Goal: Check status: Check status

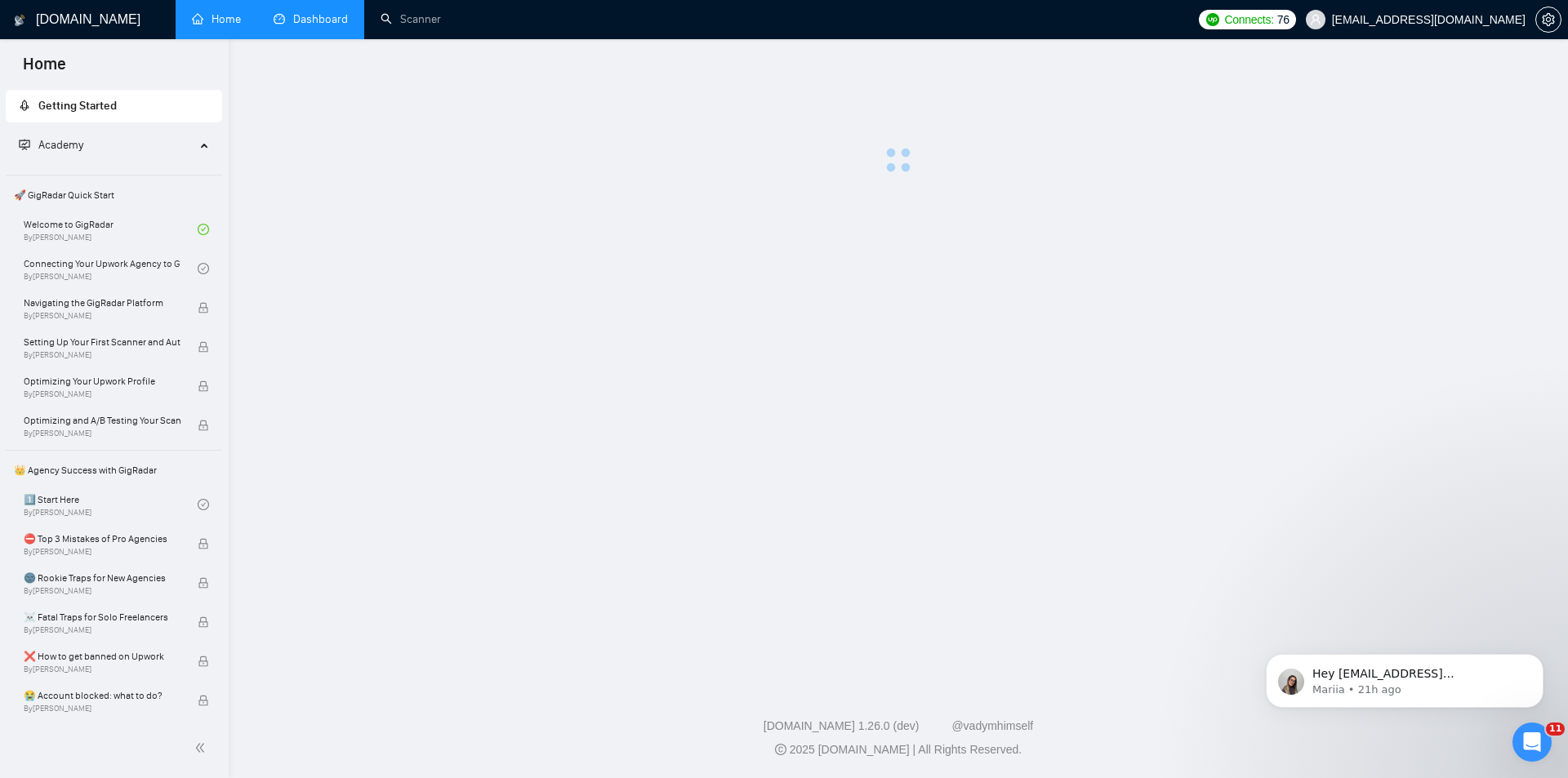
click at [290, 16] on link "Dashboard" at bounding box center [311, 19] width 74 height 14
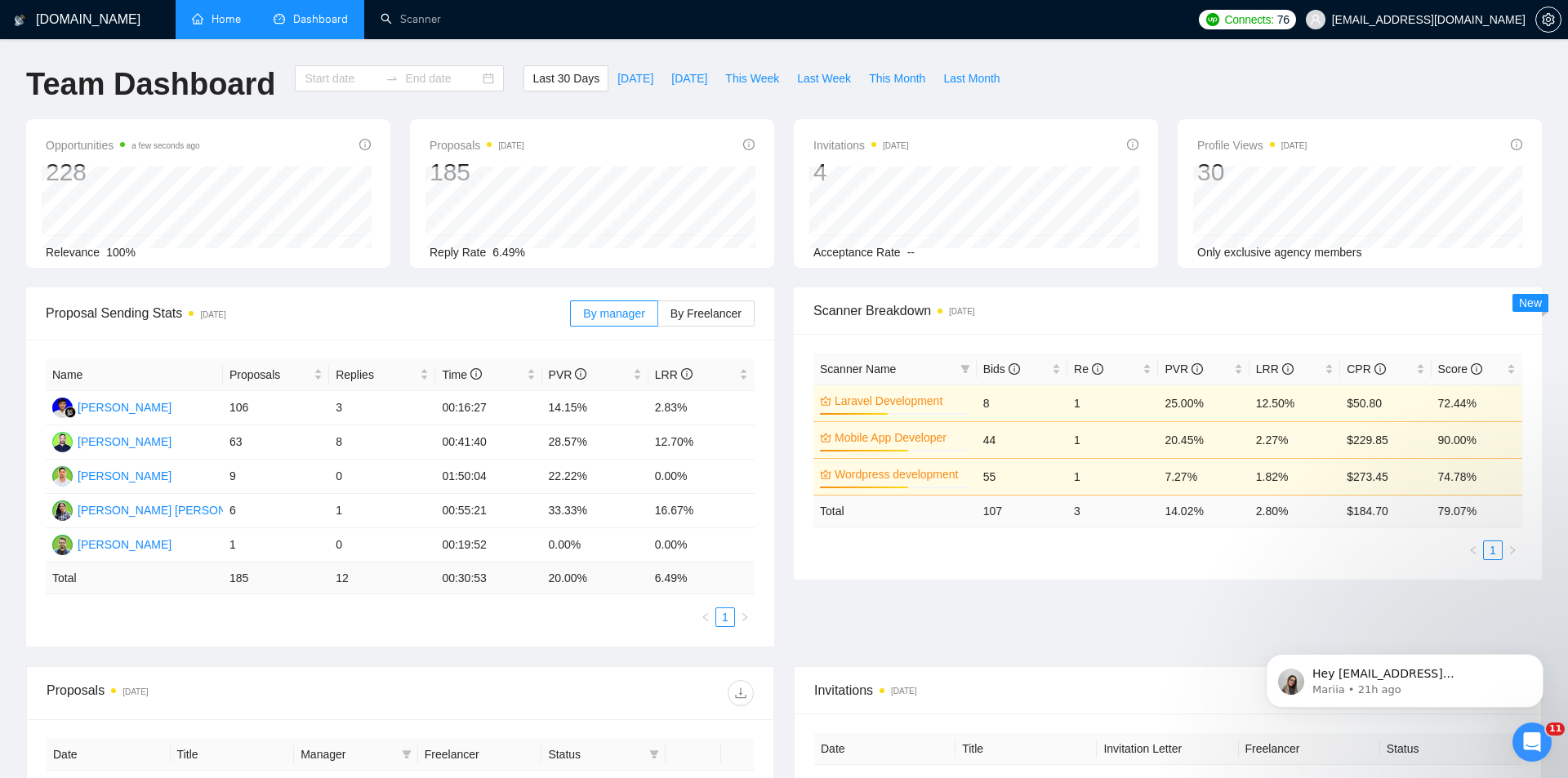
type input "[DATE]"
